Goal: Task Accomplishment & Management: Use online tool/utility

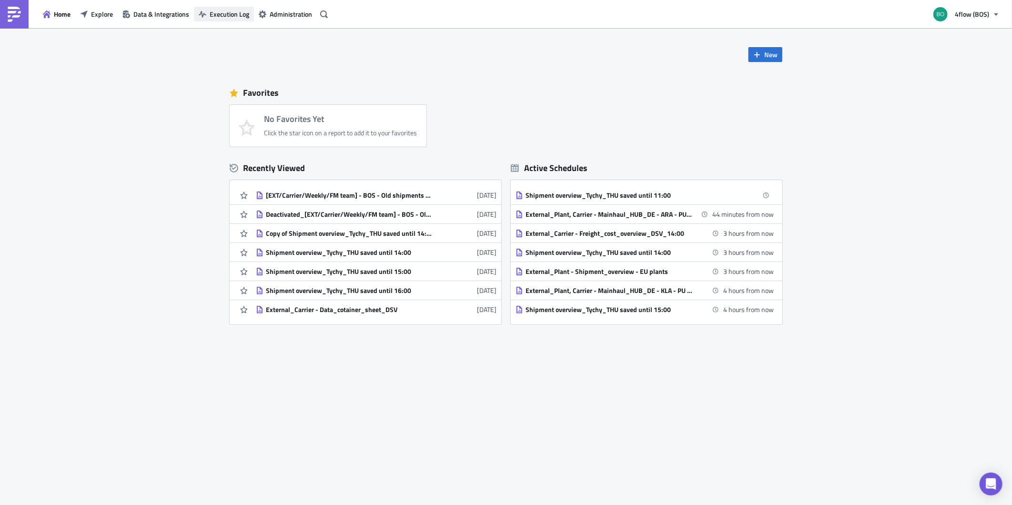
click at [210, 18] on span "Execution Log" at bounding box center [230, 14] width 40 height 10
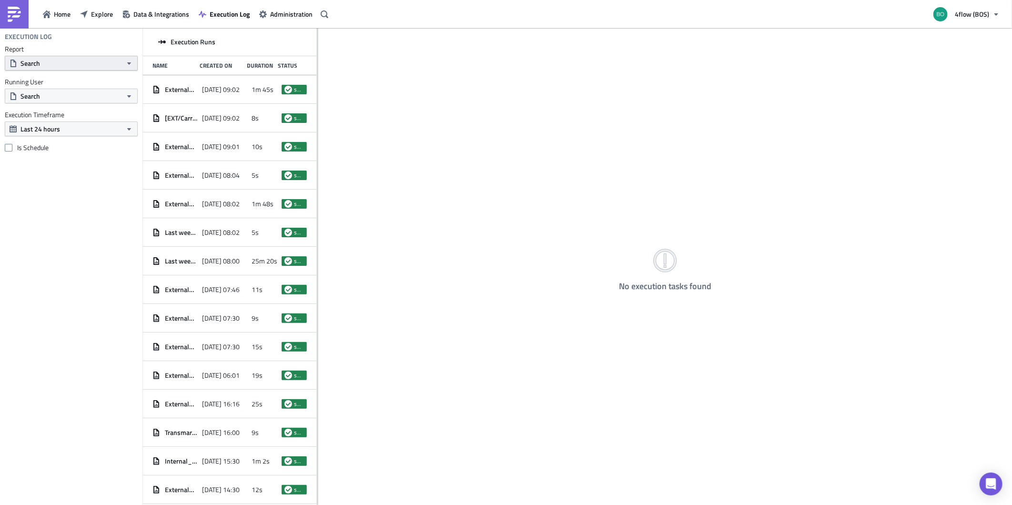
click at [82, 65] on button "Search" at bounding box center [71, 63] width 133 height 15
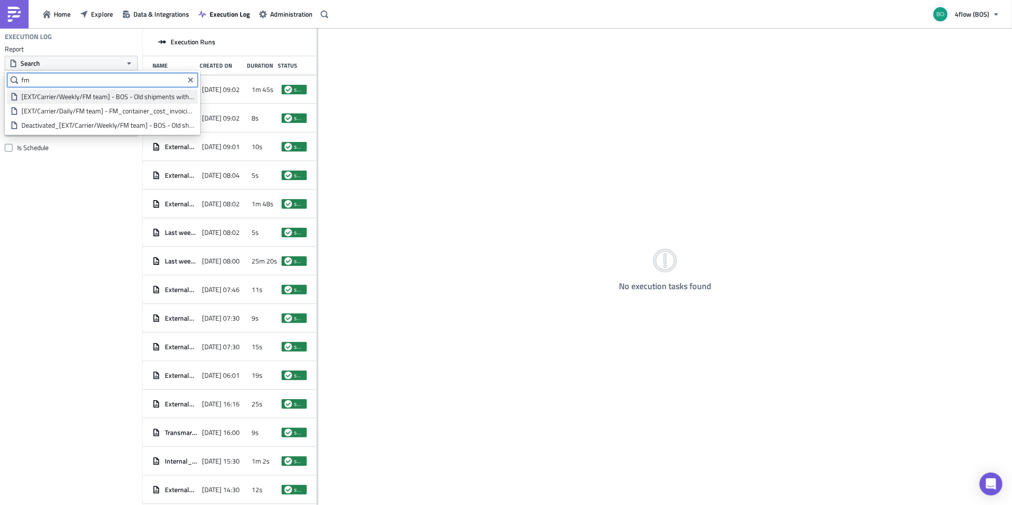
type input "fm"
click at [80, 94] on div "[EXT/Carrier/Weekly/FM team] - BOS - Old shipments with no billing run" at bounding box center [107, 97] width 173 height 10
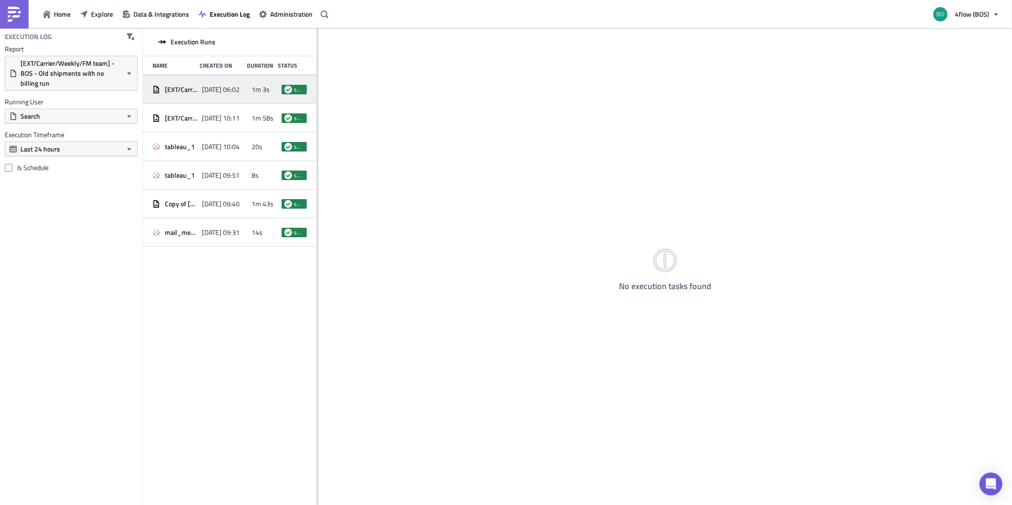
click at [227, 93] on div "[DATE] 06:02" at bounding box center [224, 89] width 45 height 17
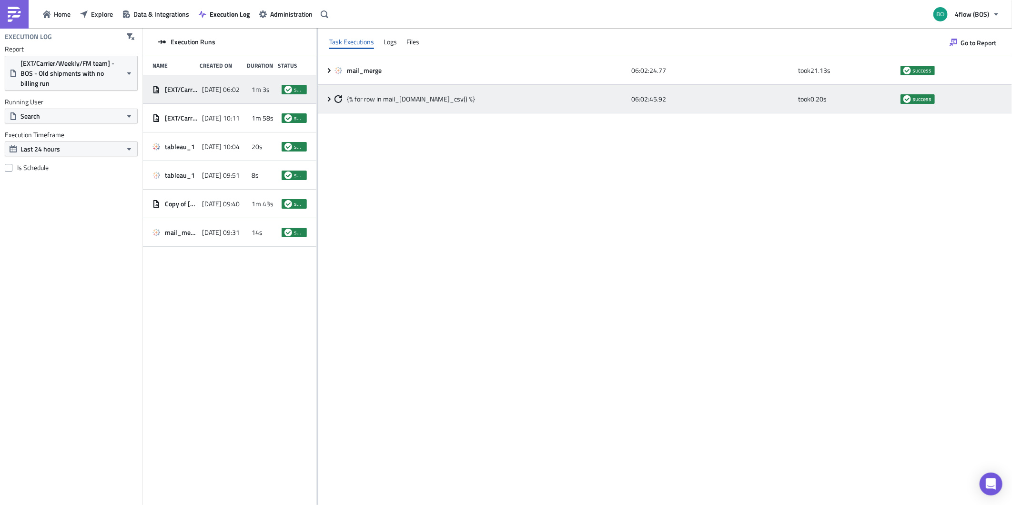
click at [327, 97] on icon at bounding box center [330, 99] width 8 height 8
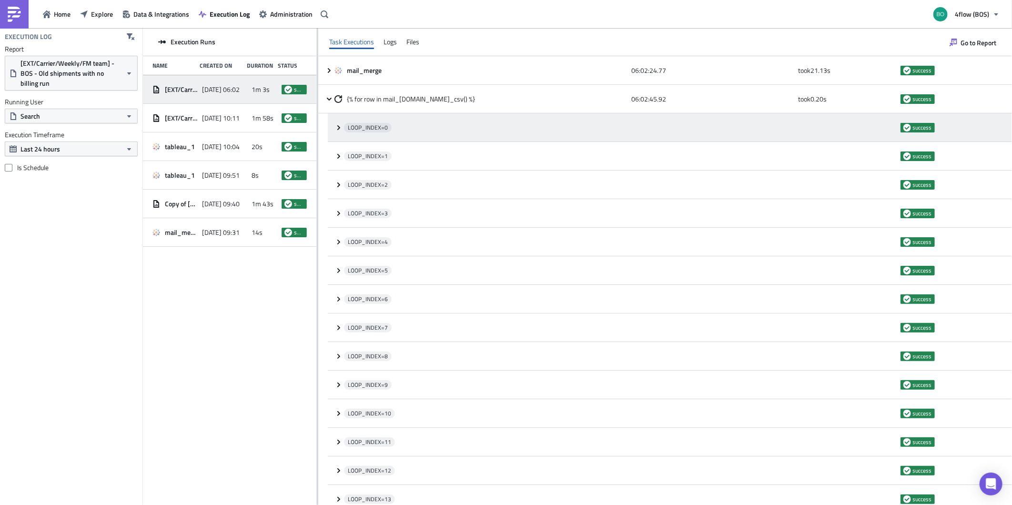
click at [336, 125] on icon at bounding box center [339, 128] width 8 height 8
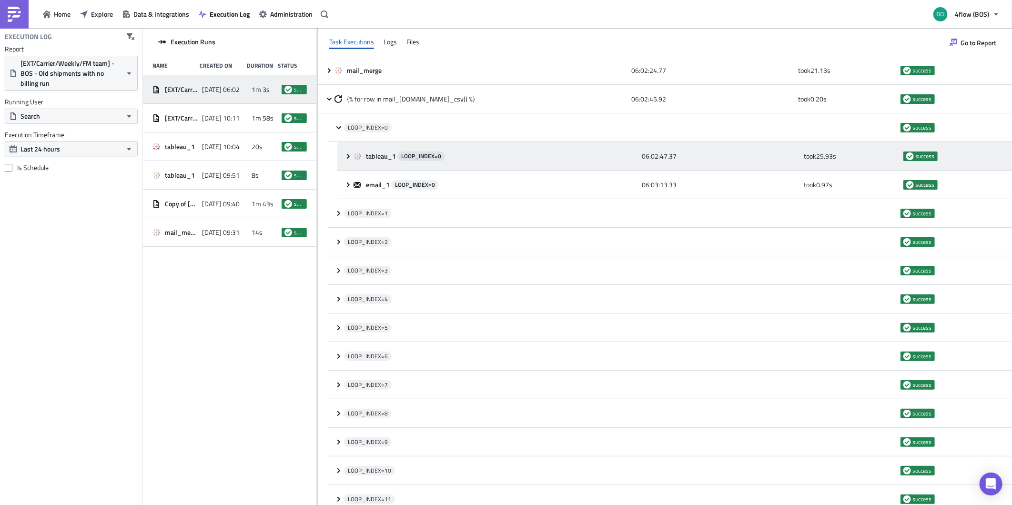
click at [343, 155] on div "tableau_1 LOOP_INDEX= 0 06:02:47.37 took 25.93 s success" at bounding box center [674, 156] width 675 height 29
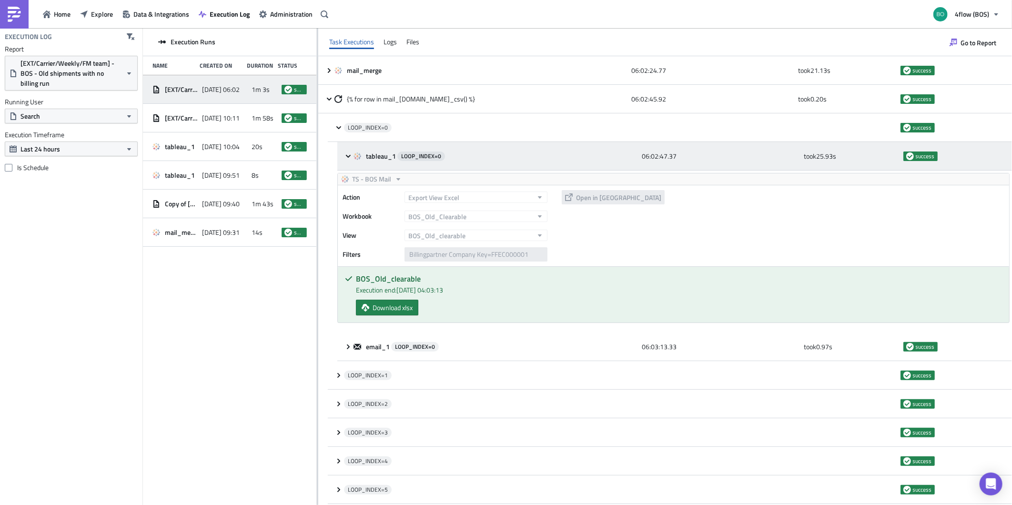
click at [354, 153] on icon at bounding box center [358, 157] width 8 height 8
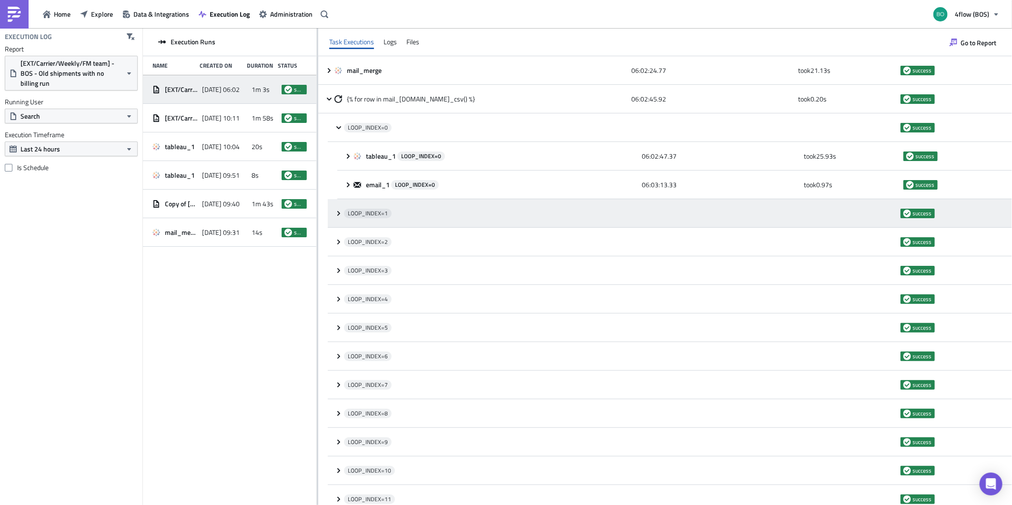
click at [339, 208] on div "LOOP_INDEX= 1 success" at bounding box center [670, 213] width 684 height 29
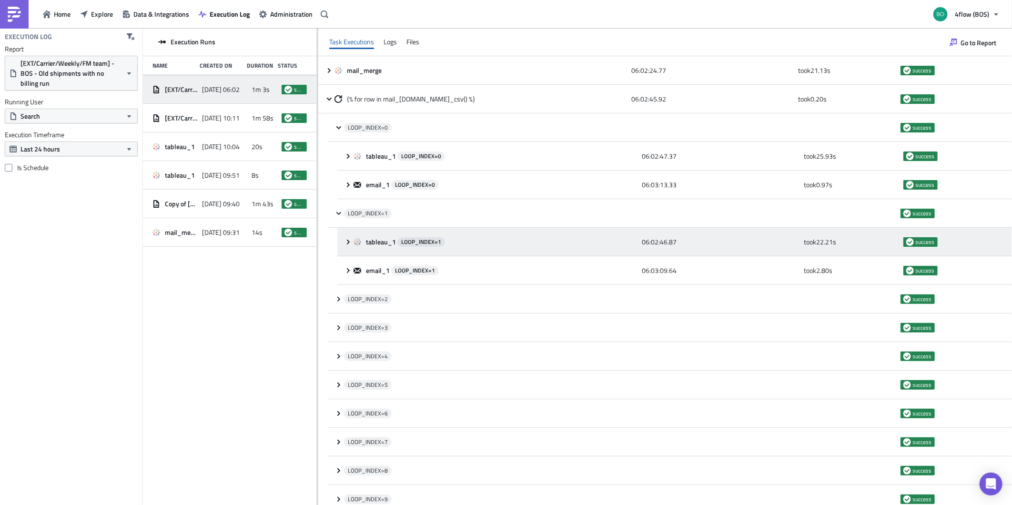
click at [345, 243] on icon at bounding box center [349, 242] width 8 height 8
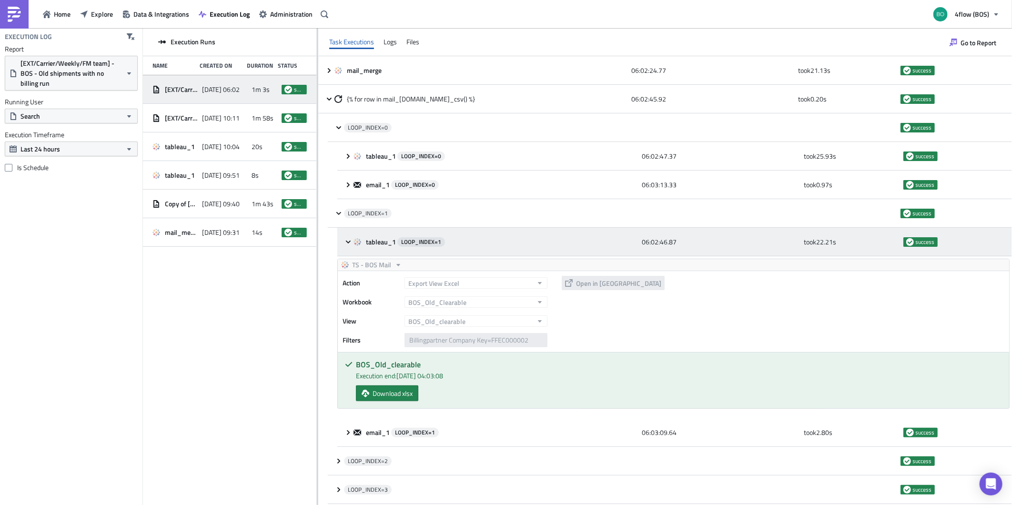
click at [345, 243] on icon at bounding box center [349, 242] width 8 height 8
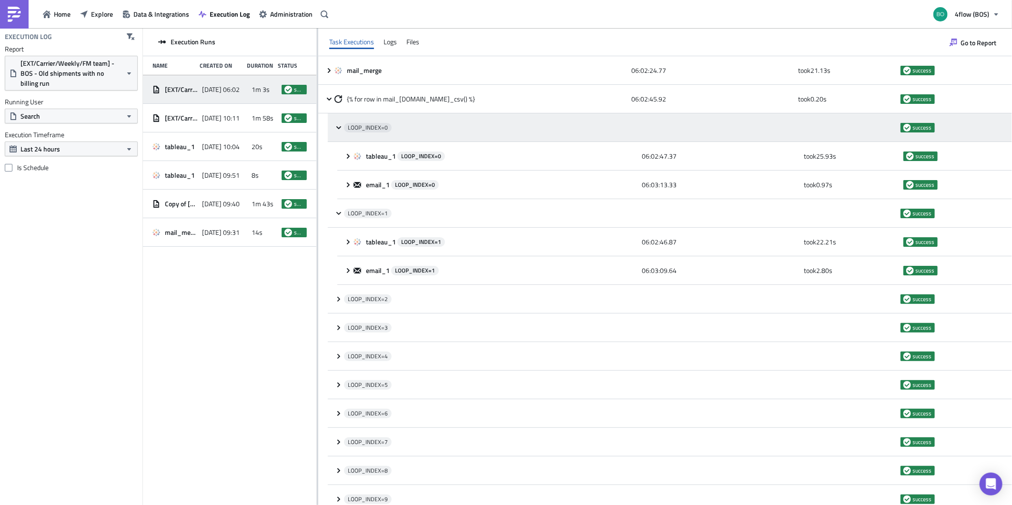
click at [336, 125] on icon at bounding box center [339, 128] width 8 height 8
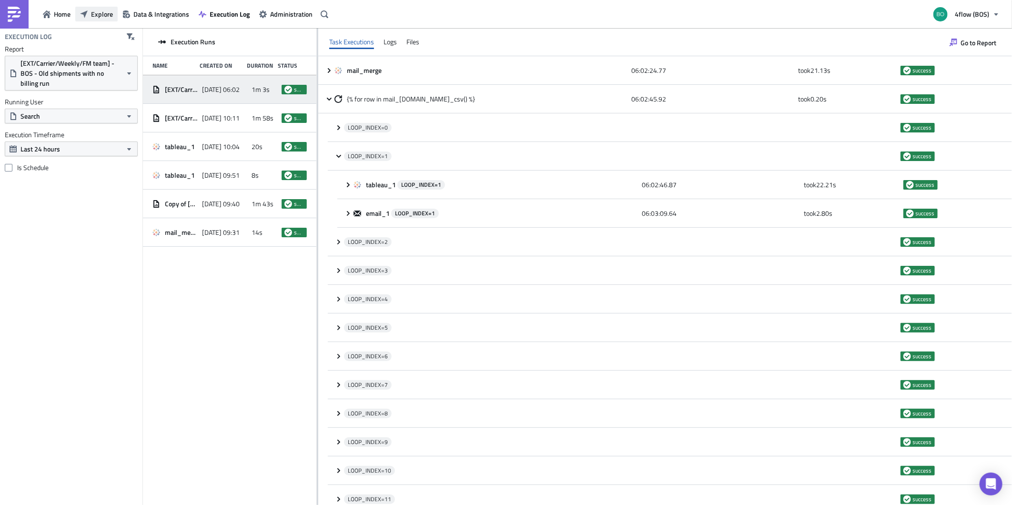
click at [86, 20] on button "Explore" at bounding box center [96, 14] width 42 height 15
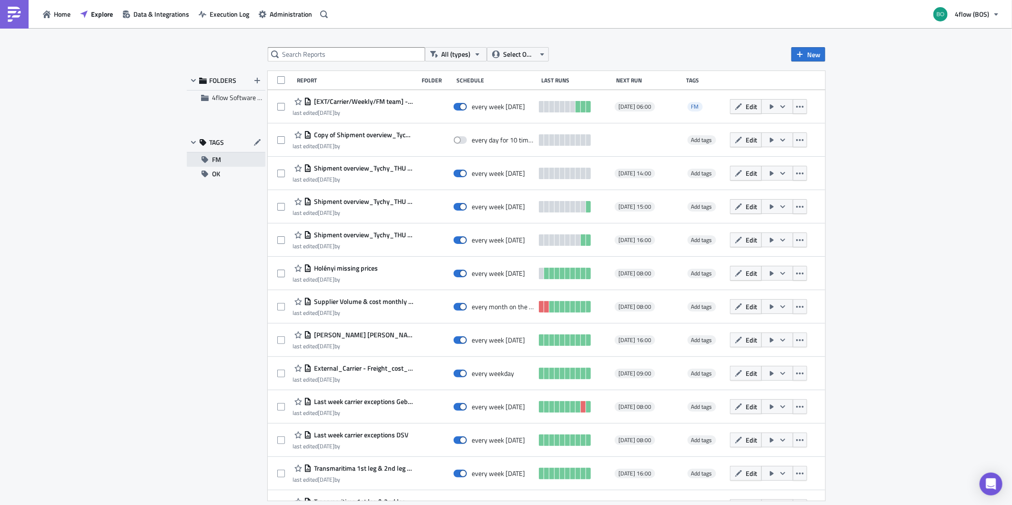
click at [217, 159] on span "FM" at bounding box center [216, 160] width 9 height 14
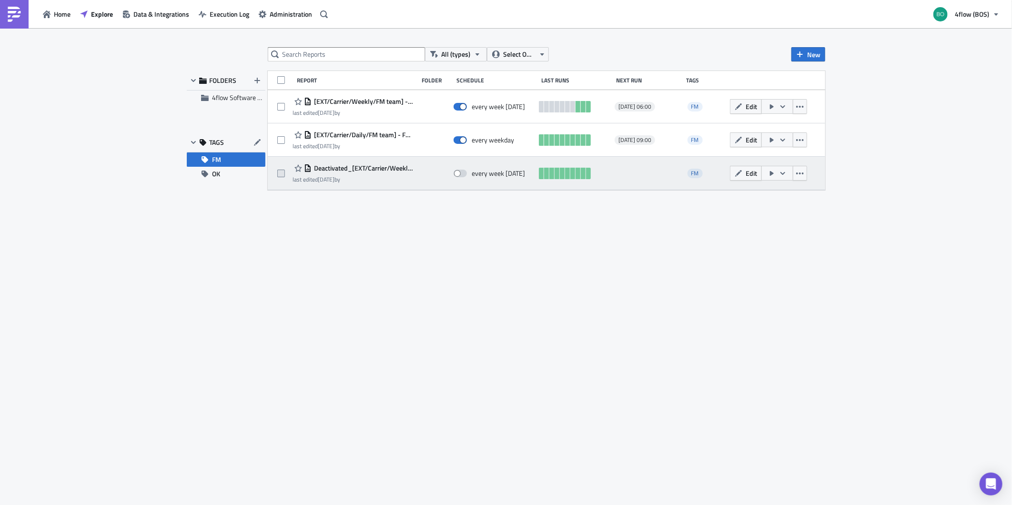
click at [282, 172] on span at bounding box center [281, 174] width 8 height 8
click at [282, 172] on input "checkbox" at bounding box center [282, 174] width 6 height 6
checkbox input "true"
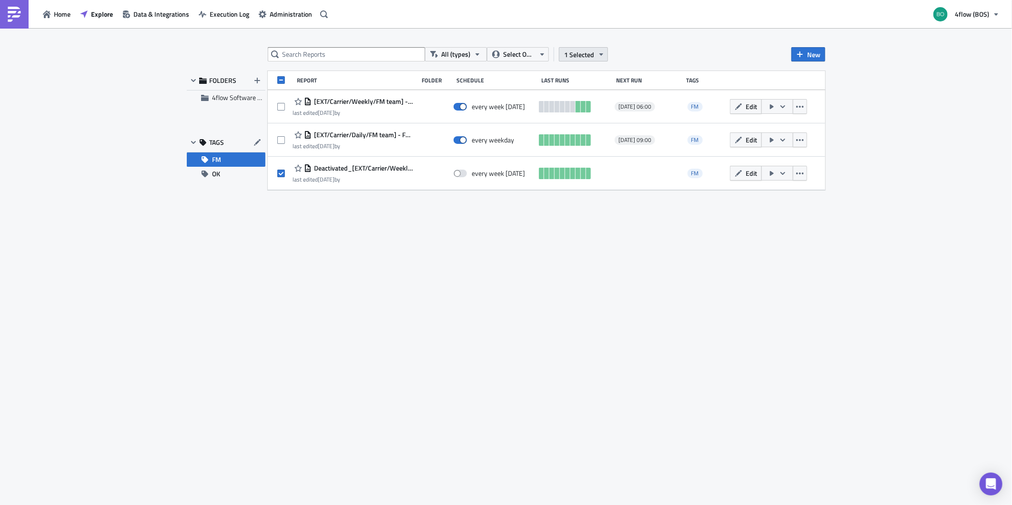
click at [603, 50] on button "1 Selected" at bounding box center [583, 54] width 49 height 14
click at [522, 65] on div "Remove selected" at bounding box center [509, 64] width 63 height 10
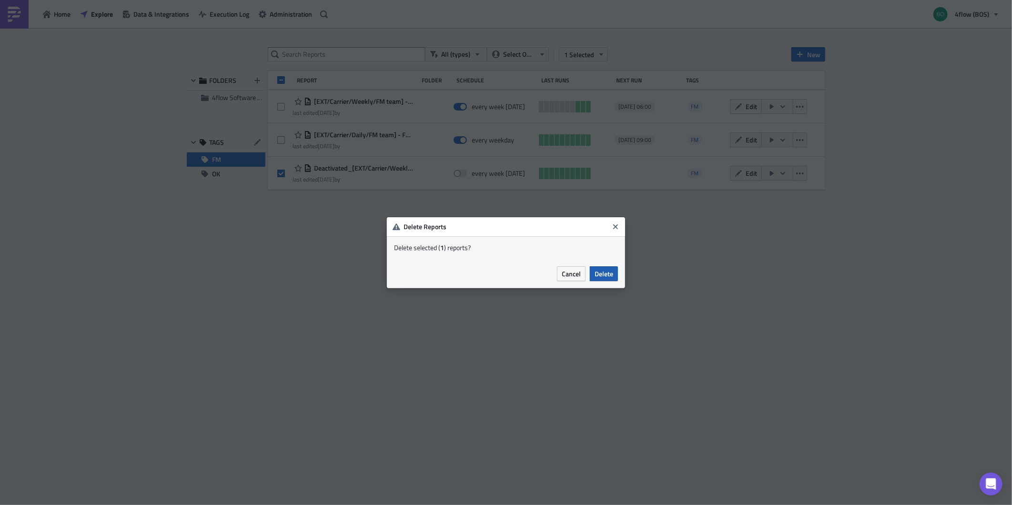
click at [604, 278] on span "Delete" at bounding box center [604, 274] width 19 height 10
